Goal: Find specific page/section: Find specific page/section

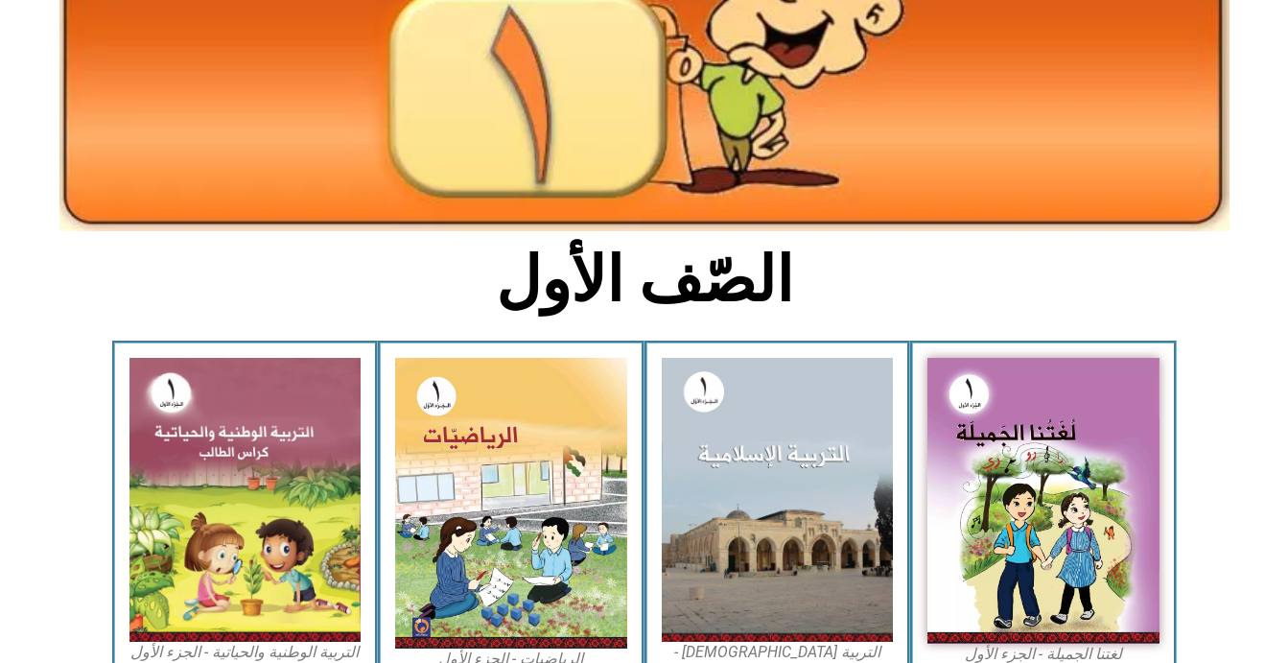
scroll to position [295, 0]
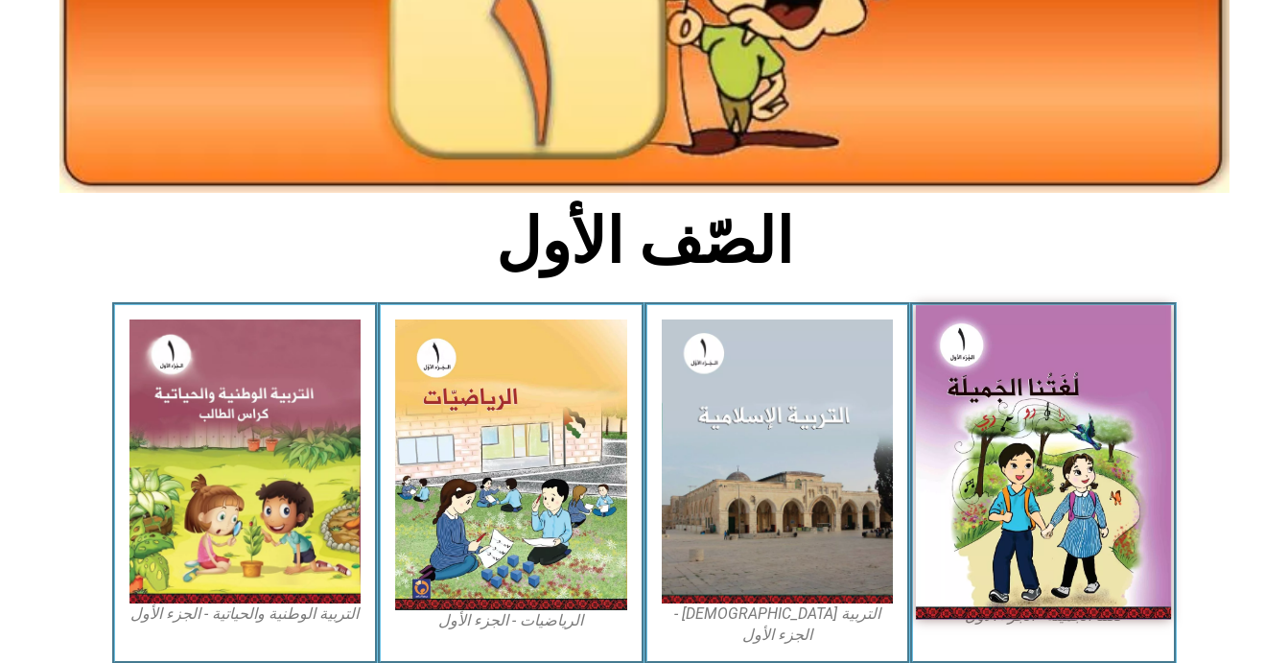
click at [1085, 529] on img at bounding box center [1043, 462] width 255 height 315
click at [1027, 482] on img at bounding box center [1043, 462] width 255 height 315
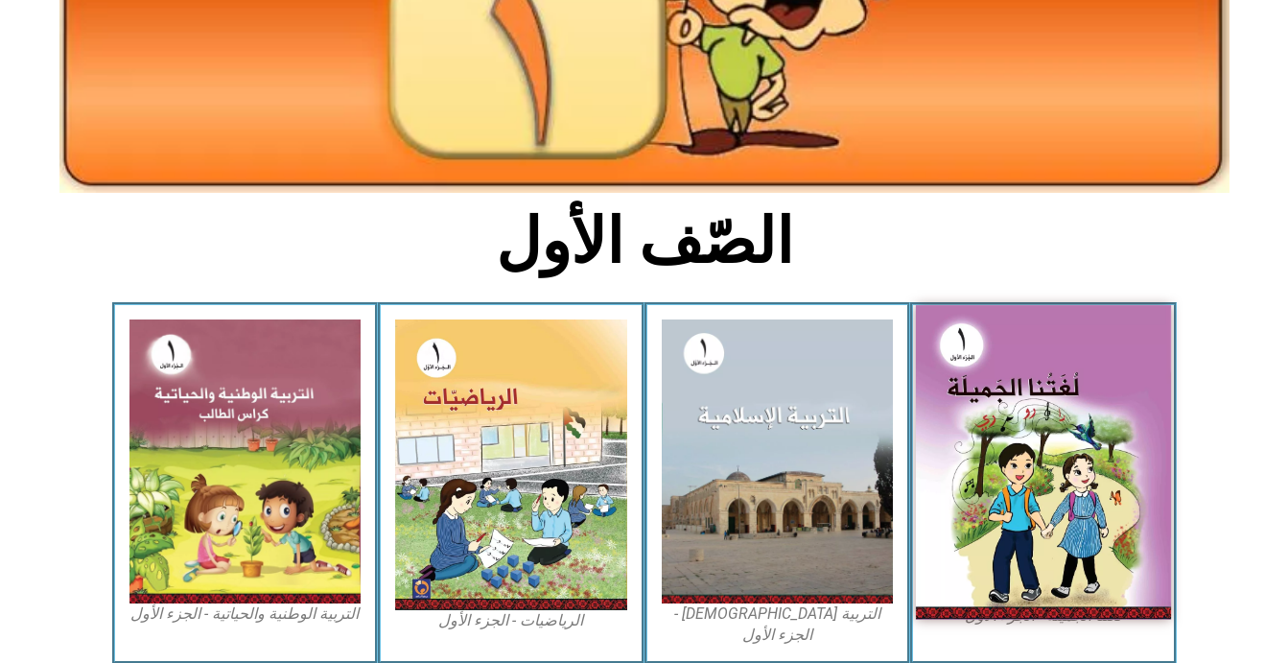
click at [1027, 482] on img at bounding box center [1043, 462] width 255 height 315
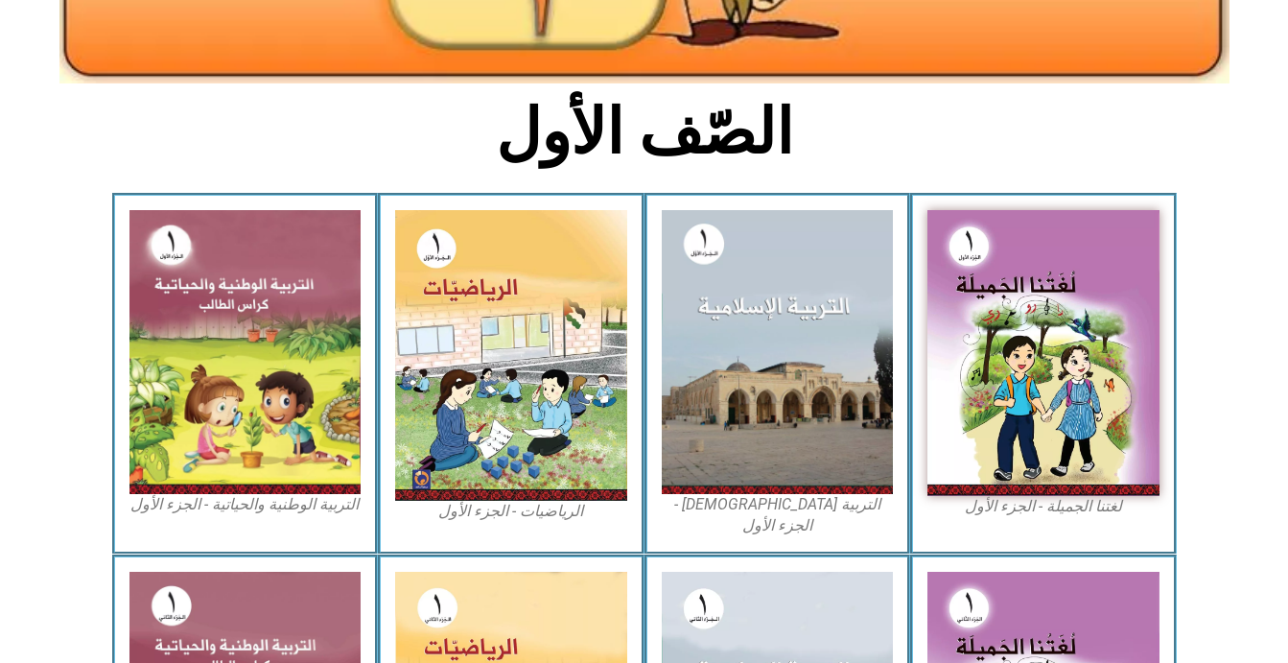
scroll to position [422, 0]
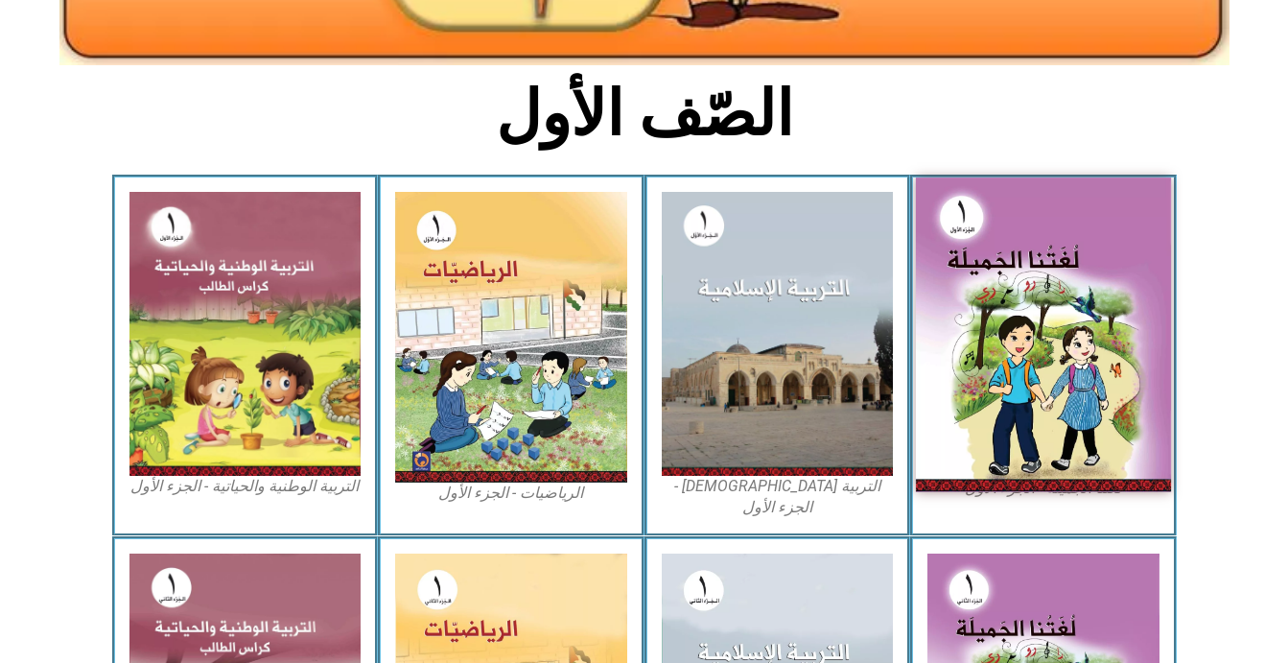
click at [1018, 376] on img at bounding box center [1043, 334] width 255 height 315
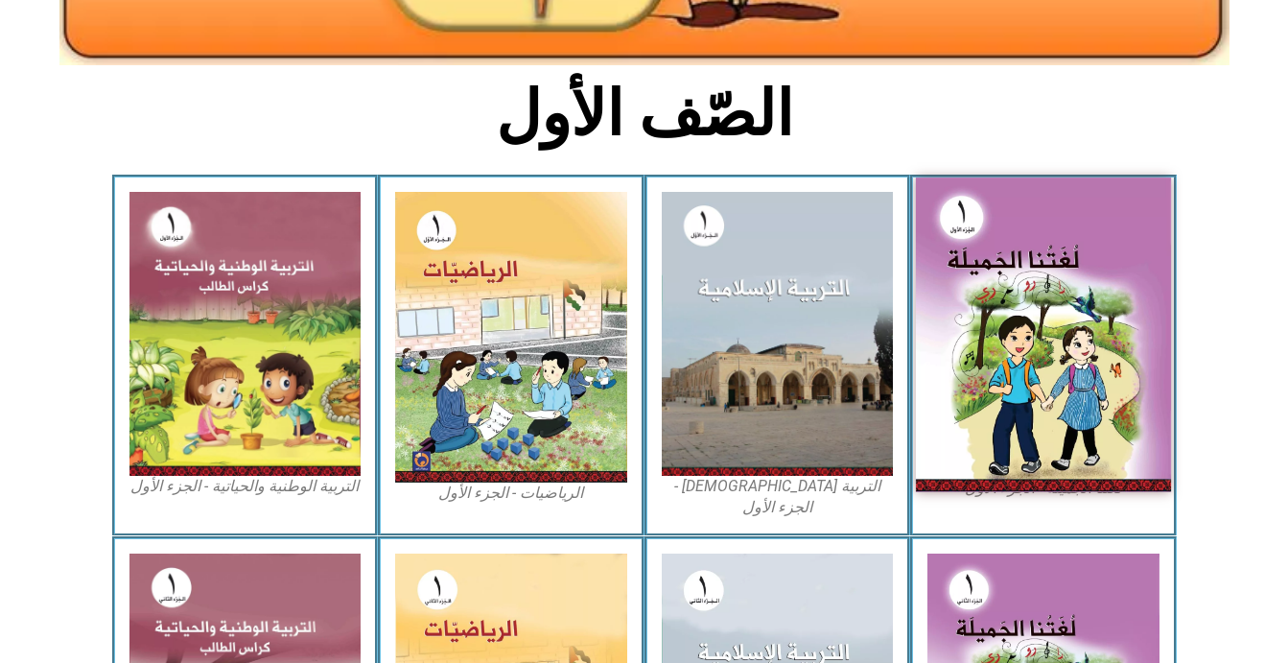
click at [1018, 376] on img at bounding box center [1043, 334] width 255 height 315
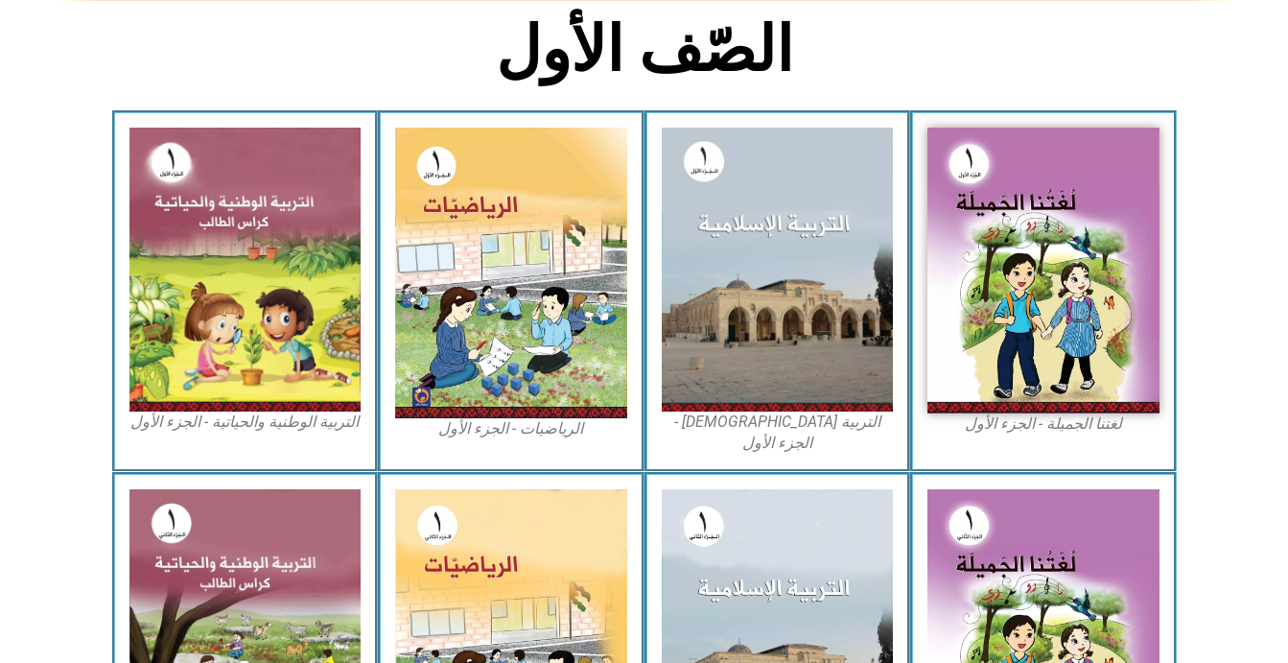
scroll to position [525, 0]
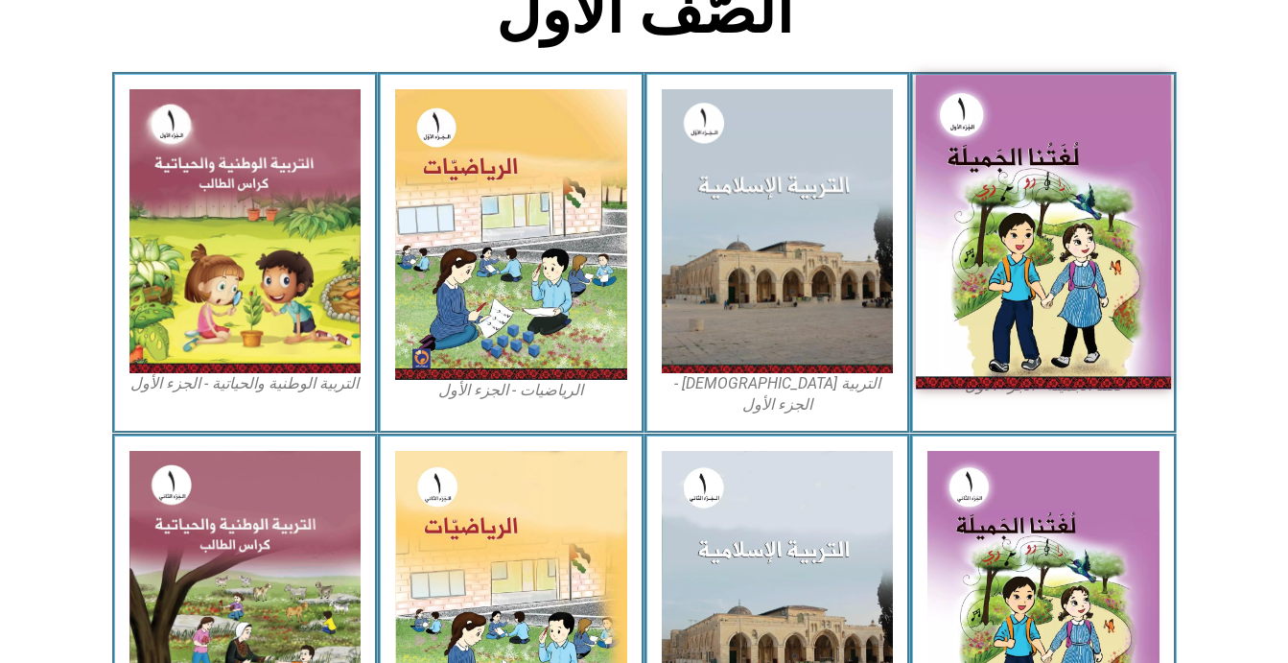
click at [1070, 276] on img at bounding box center [1043, 232] width 255 height 315
click at [1144, 294] on img at bounding box center [1043, 232] width 255 height 315
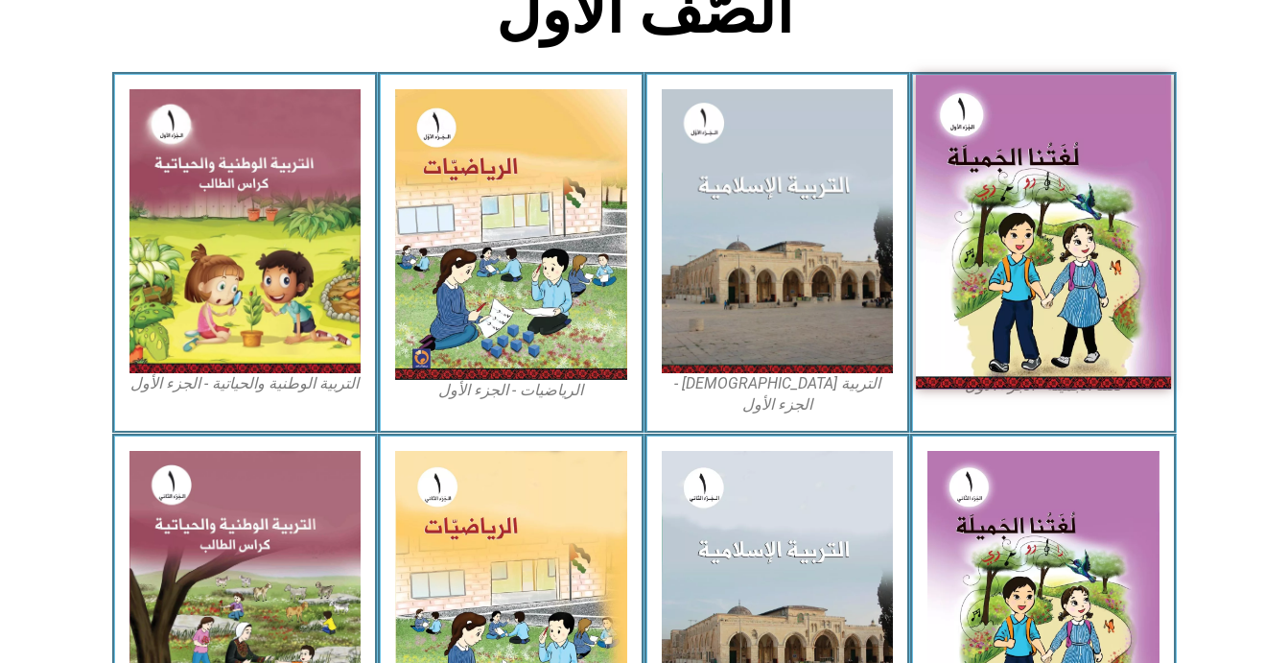
click at [1092, 222] on img at bounding box center [1043, 232] width 255 height 315
click at [1074, 228] on img at bounding box center [1043, 232] width 255 height 315
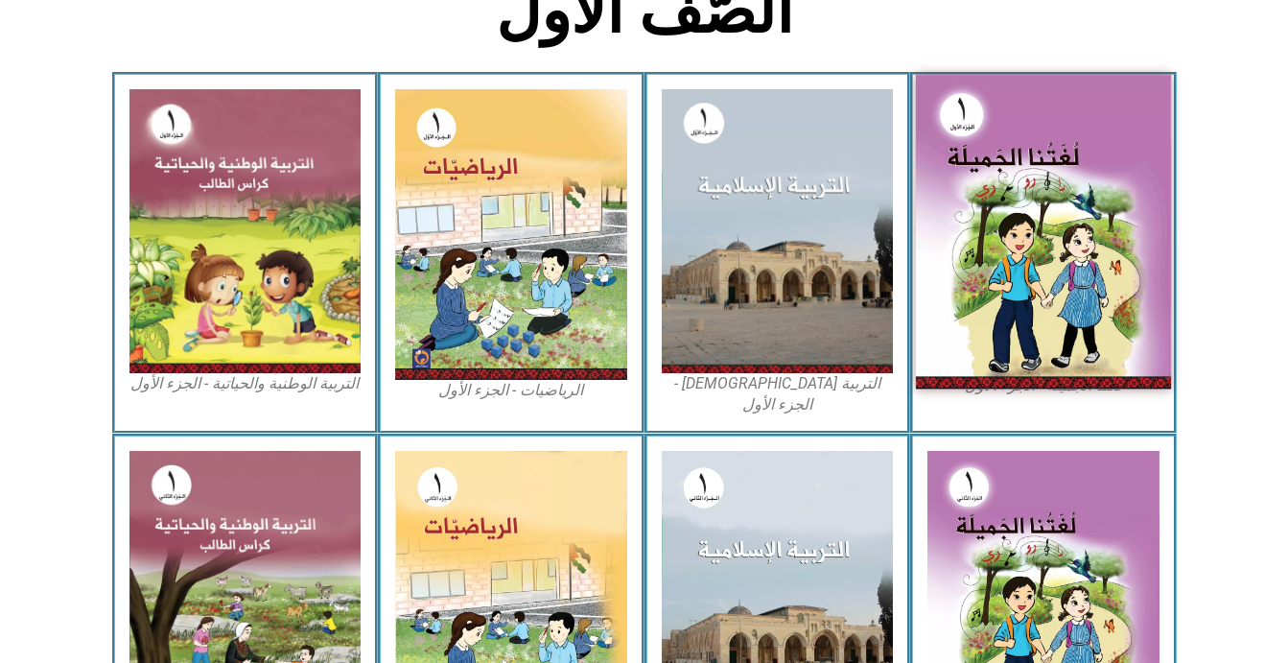
click at [1112, 175] on img at bounding box center [1043, 232] width 255 height 315
click at [1053, 242] on img at bounding box center [1043, 232] width 255 height 315
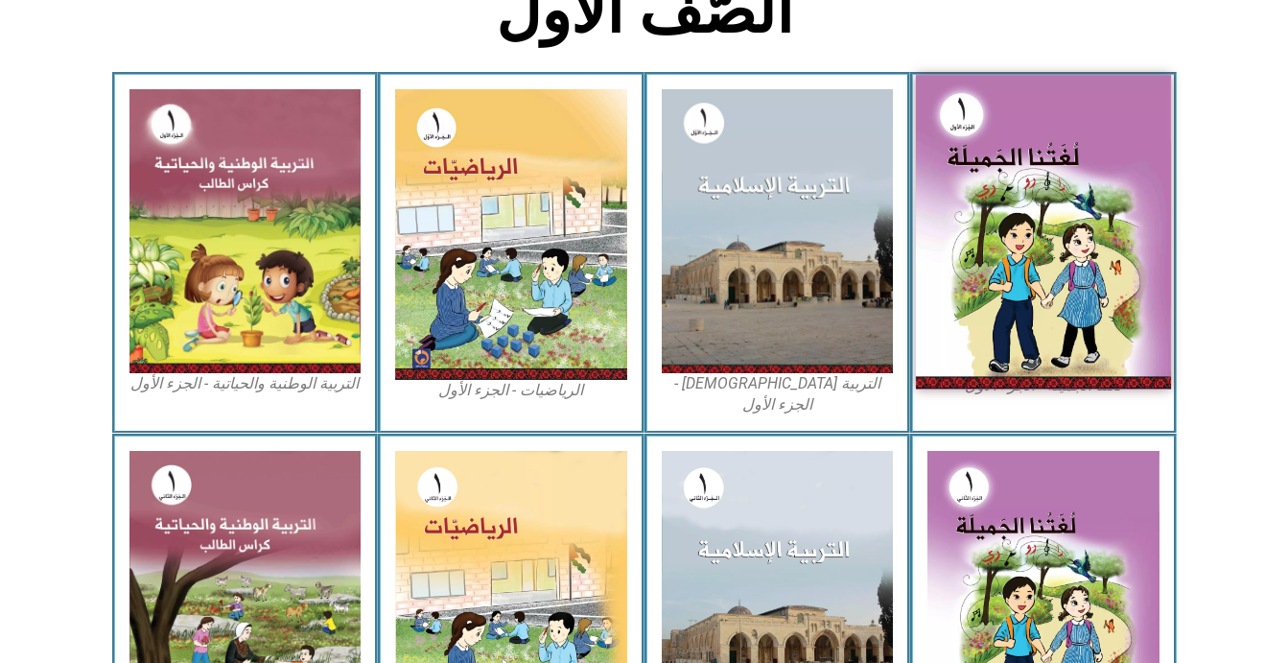
click at [1078, 267] on img at bounding box center [1043, 232] width 255 height 315
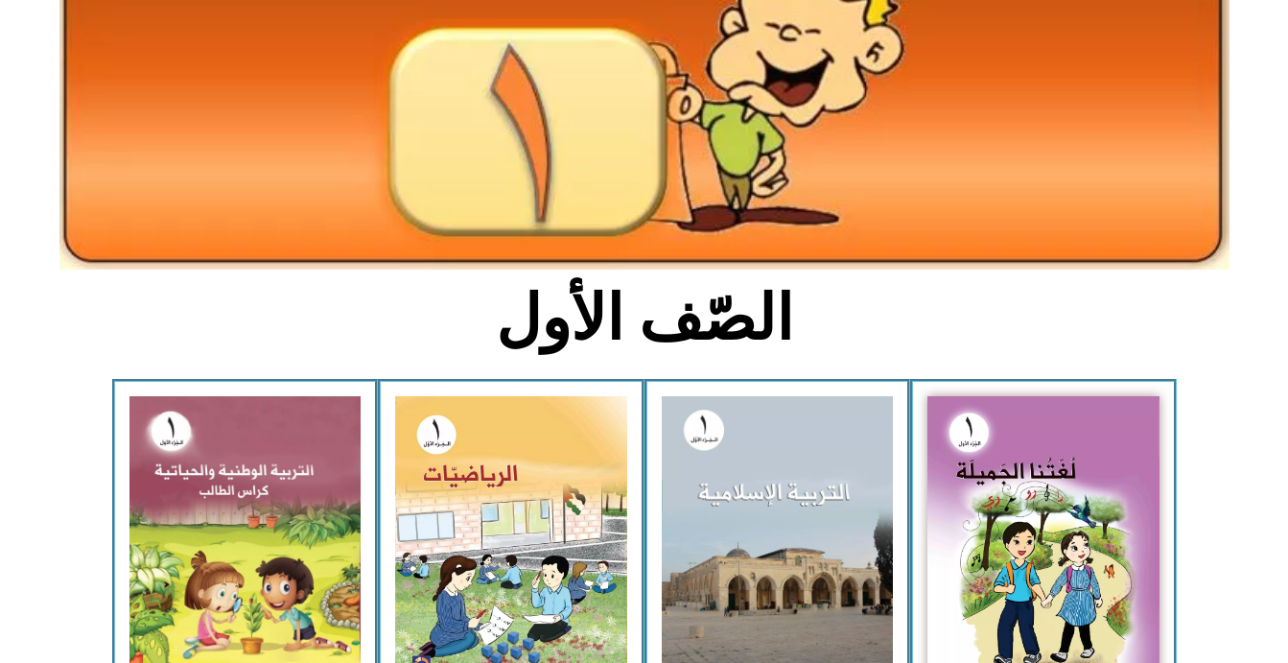
scroll to position [281, 0]
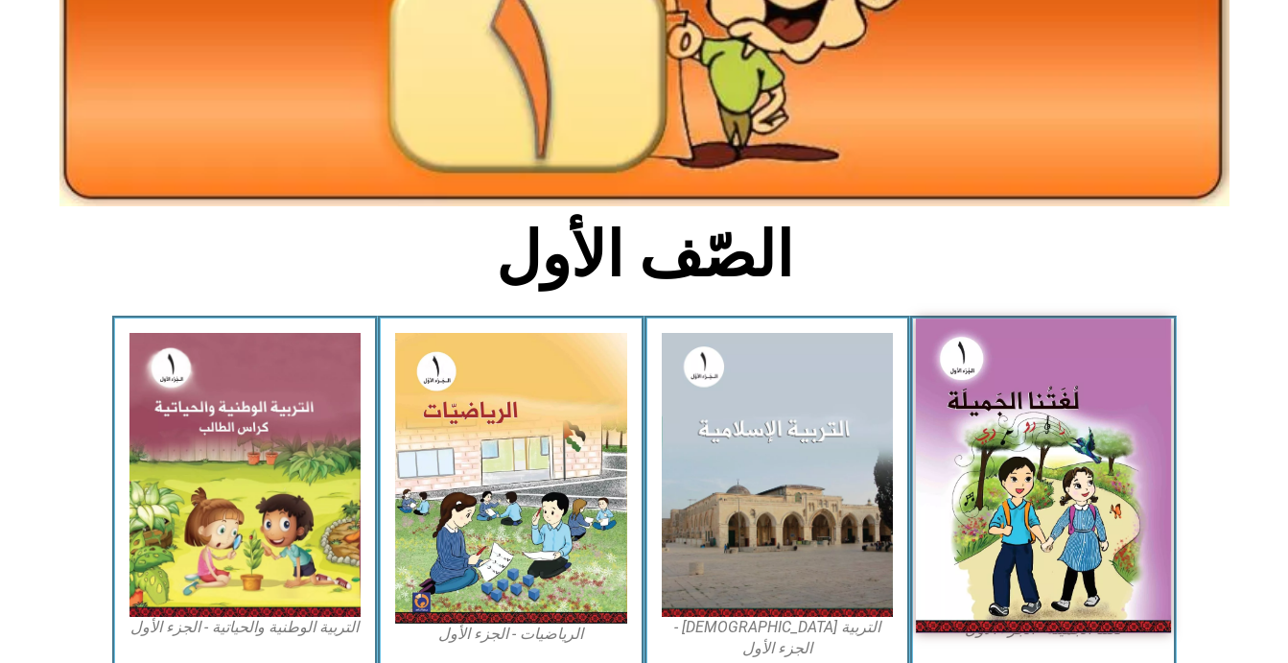
click at [1114, 483] on img at bounding box center [1043, 475] width 255 height 315
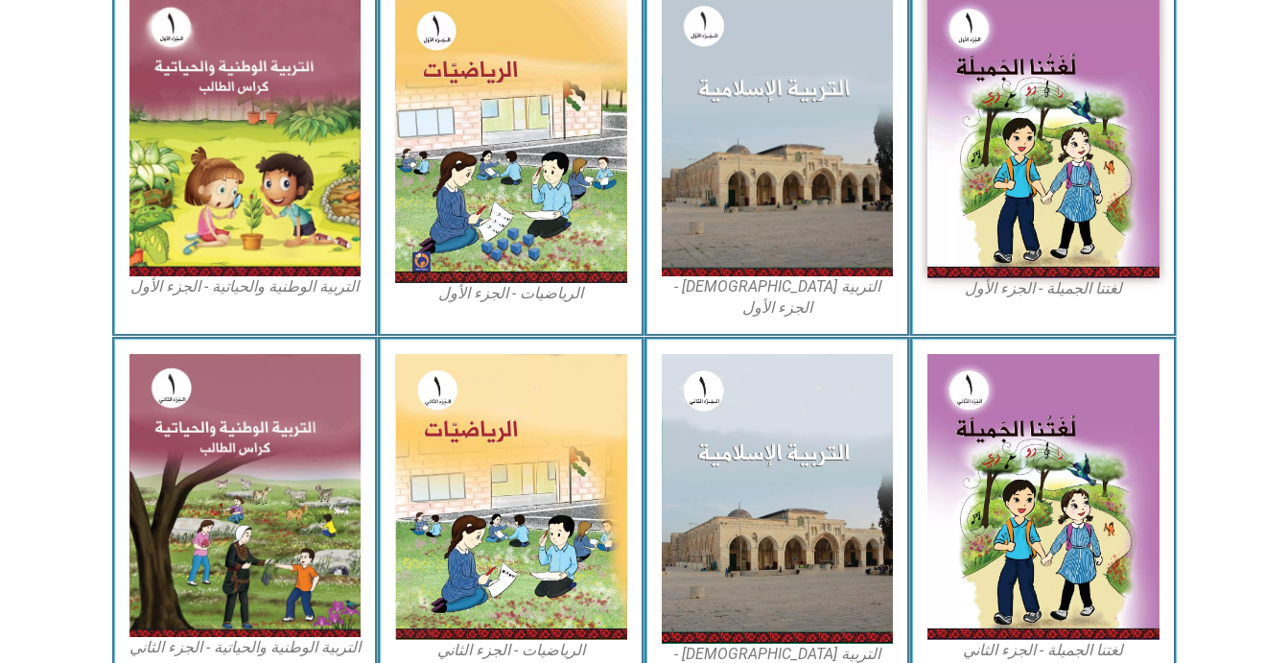
scroll to position [626, 0]
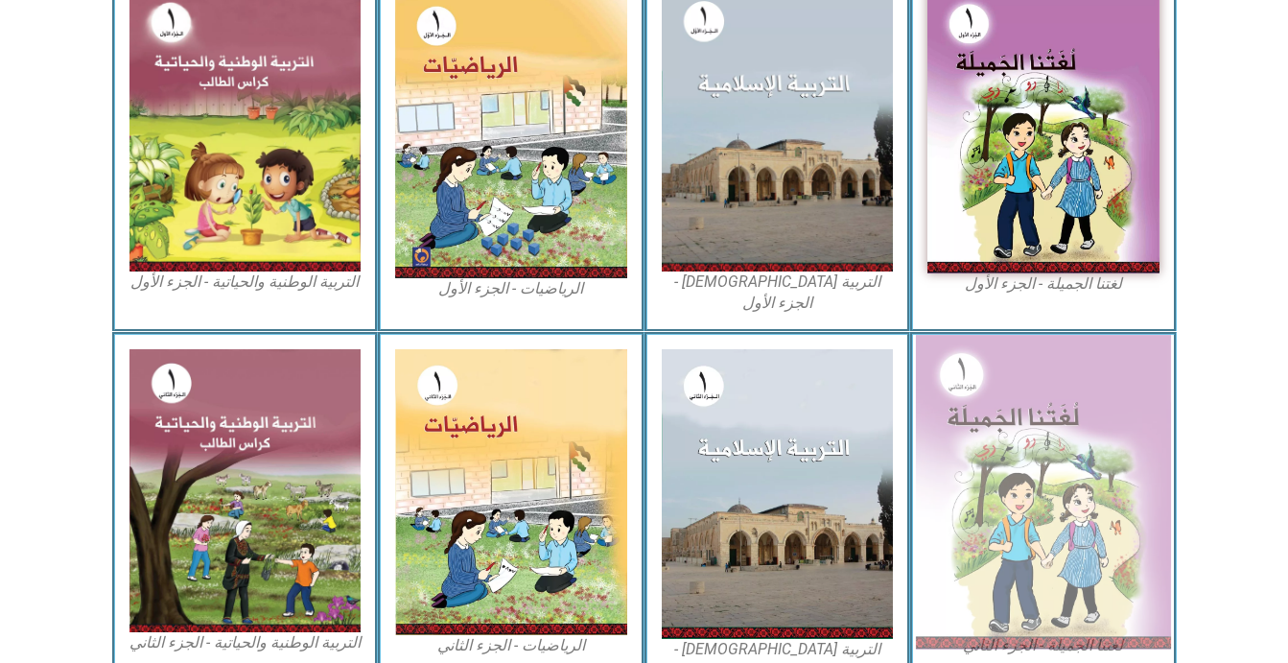
click at [1025, 404] on img at bounding box center [1043, 492] width 255 height 315
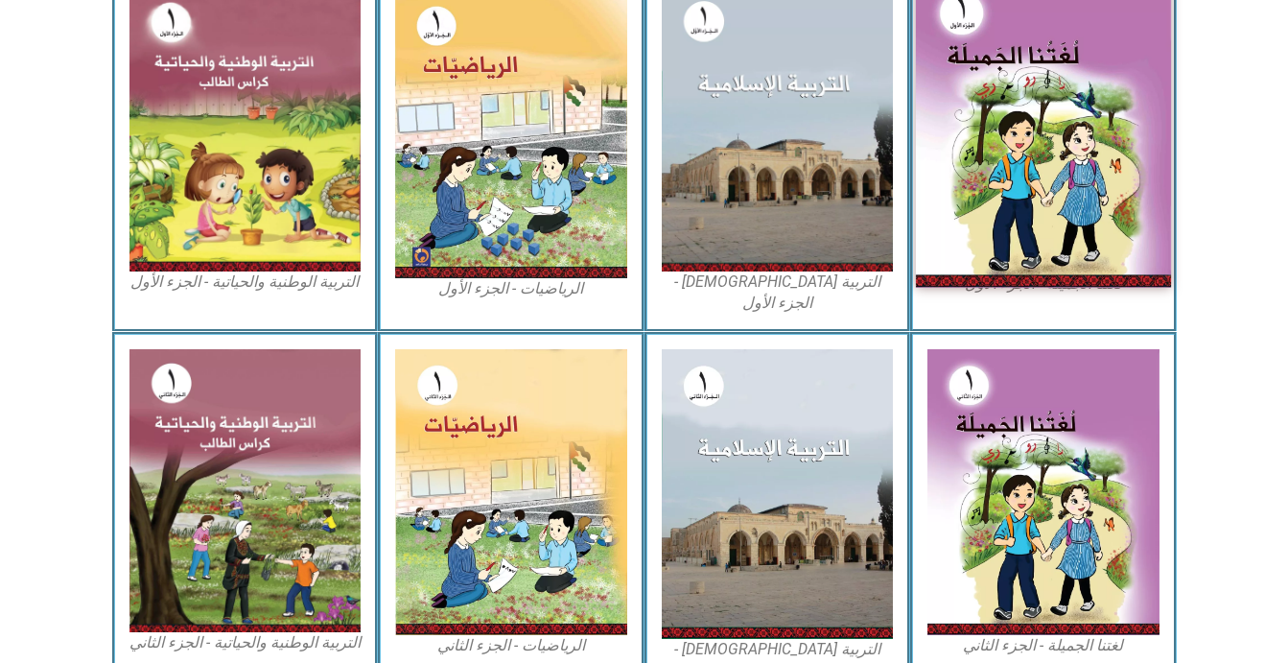
click at [1035, 199] on img at bounding box center [1043, 130] width 255 height 315
click at [1051, 124] on img at bounding box center [1043, 130] width 255 height 315
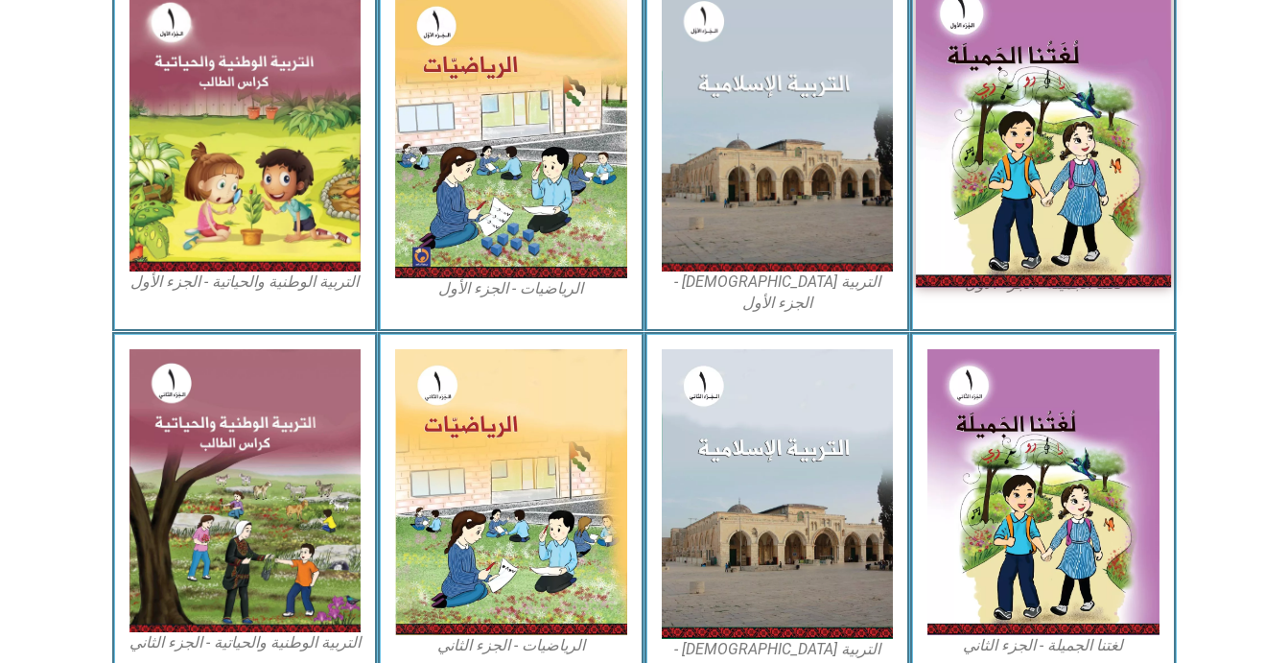
click at [1051, 124] on img at bounding box center [1043, 130] width 255 height 315
